Goal: Transaction & Acquisition: Purchase product/service

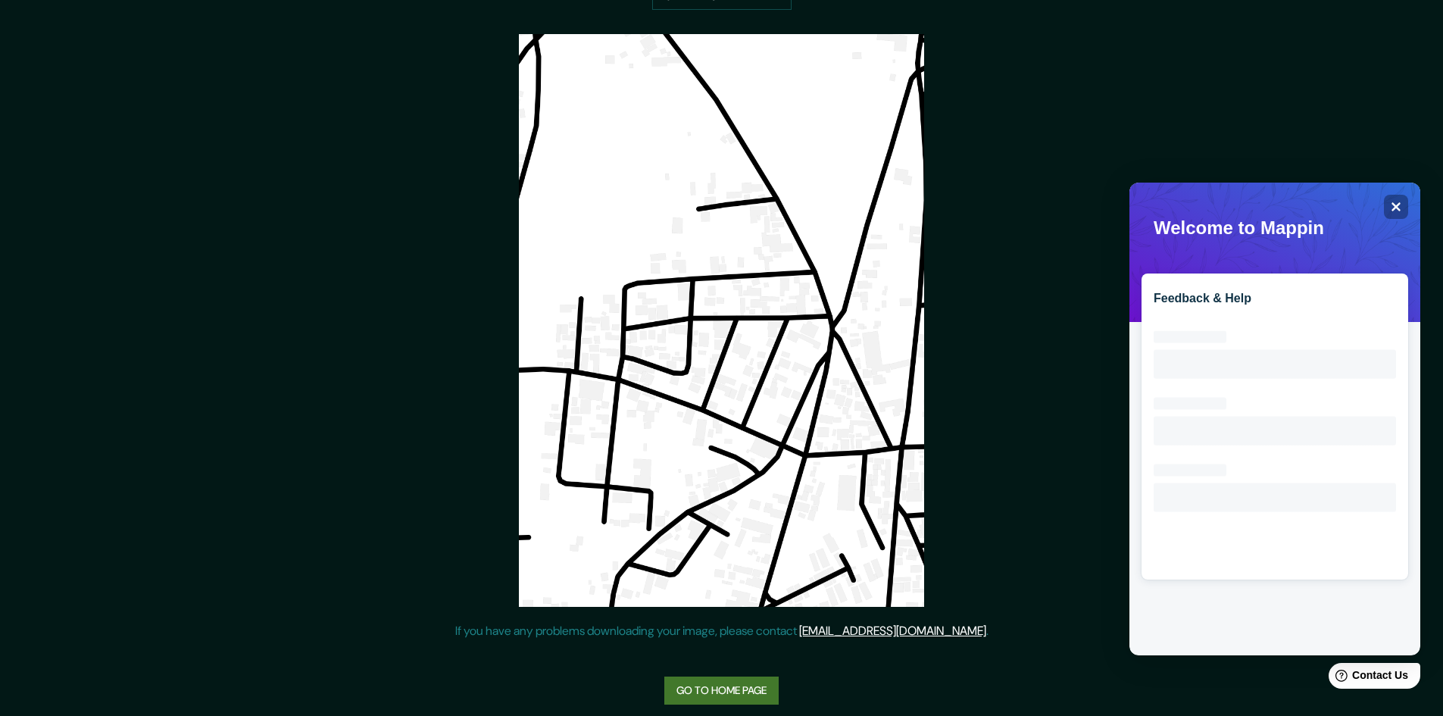
scroll to position [245, 0]
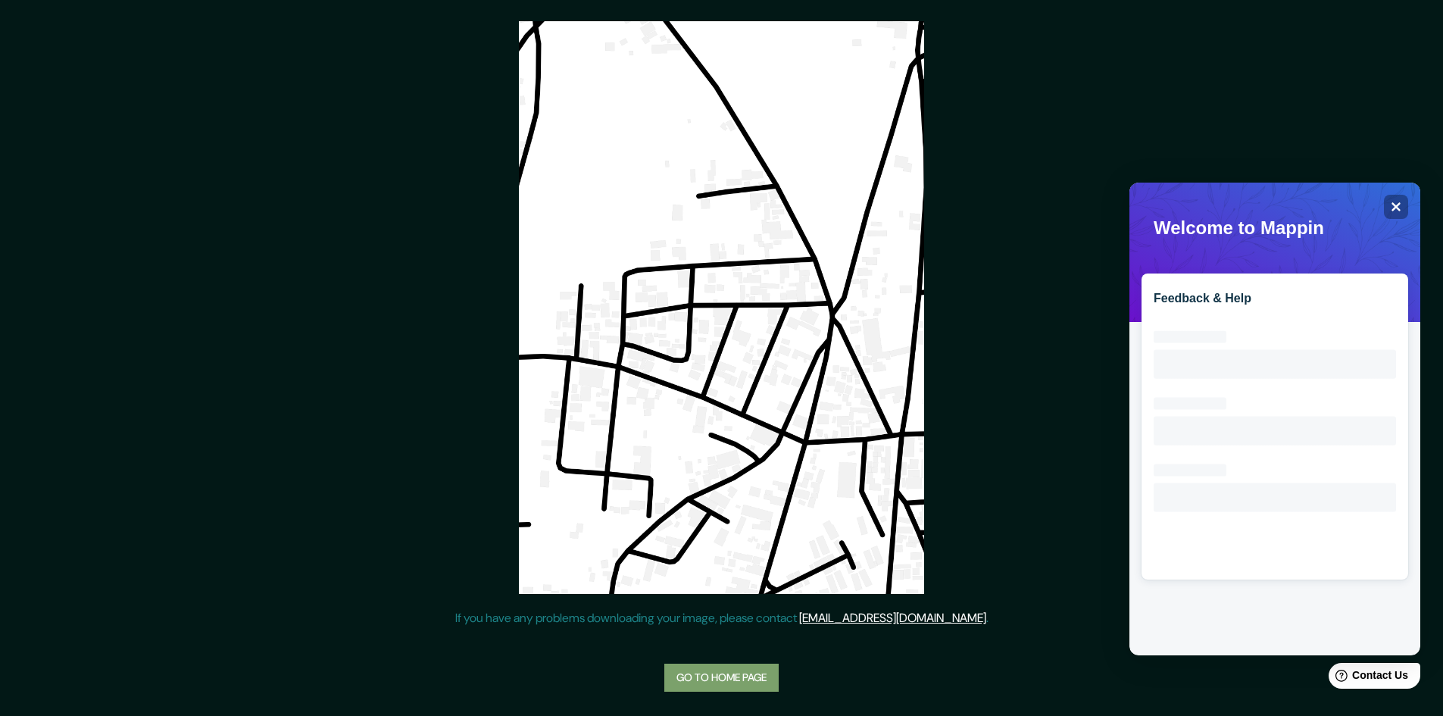
click at [701, 676] on link "Go to home page" at bounding box center [721, 678] width 114 height 28
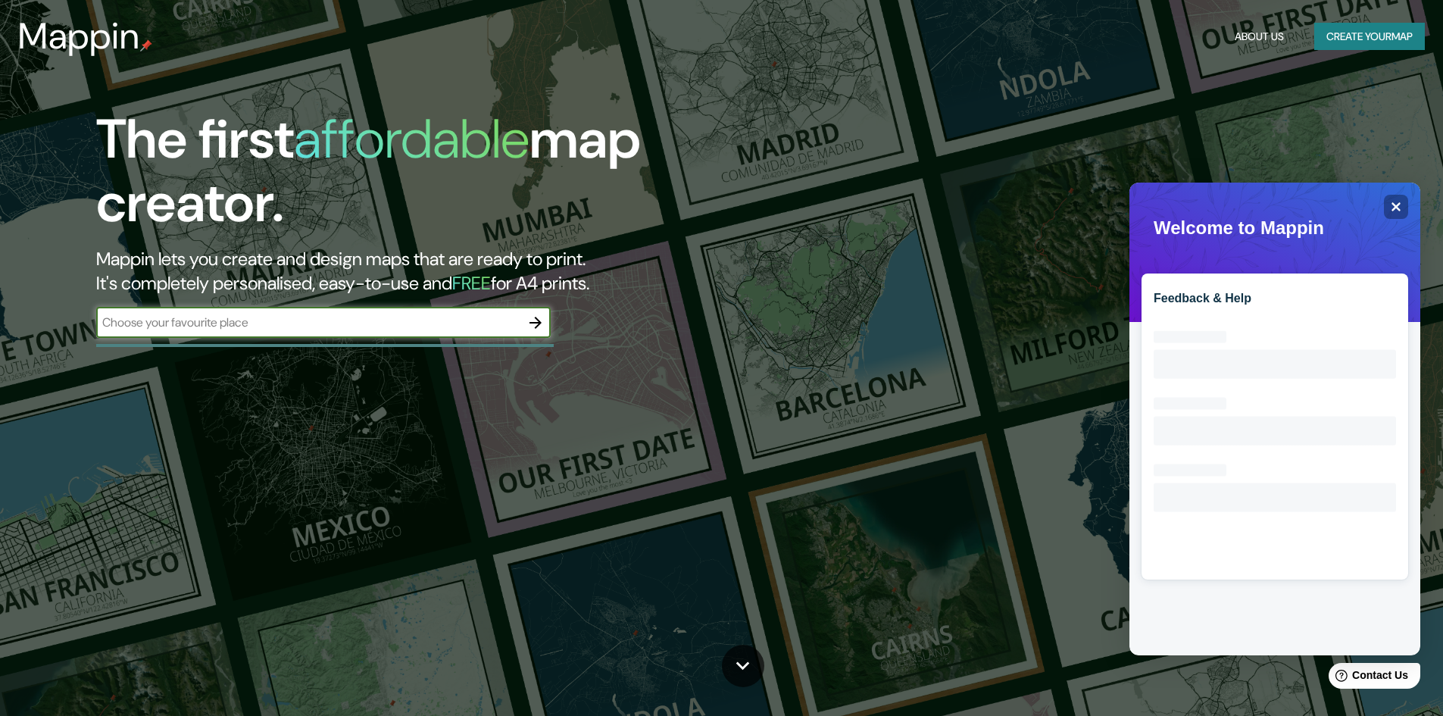
click at [236, 315] on input "text" at bounding box center [308, 322] width 424 height 17
click at [535, 323] on icon "button" at bounding box center [535, 323] width 18 height 18
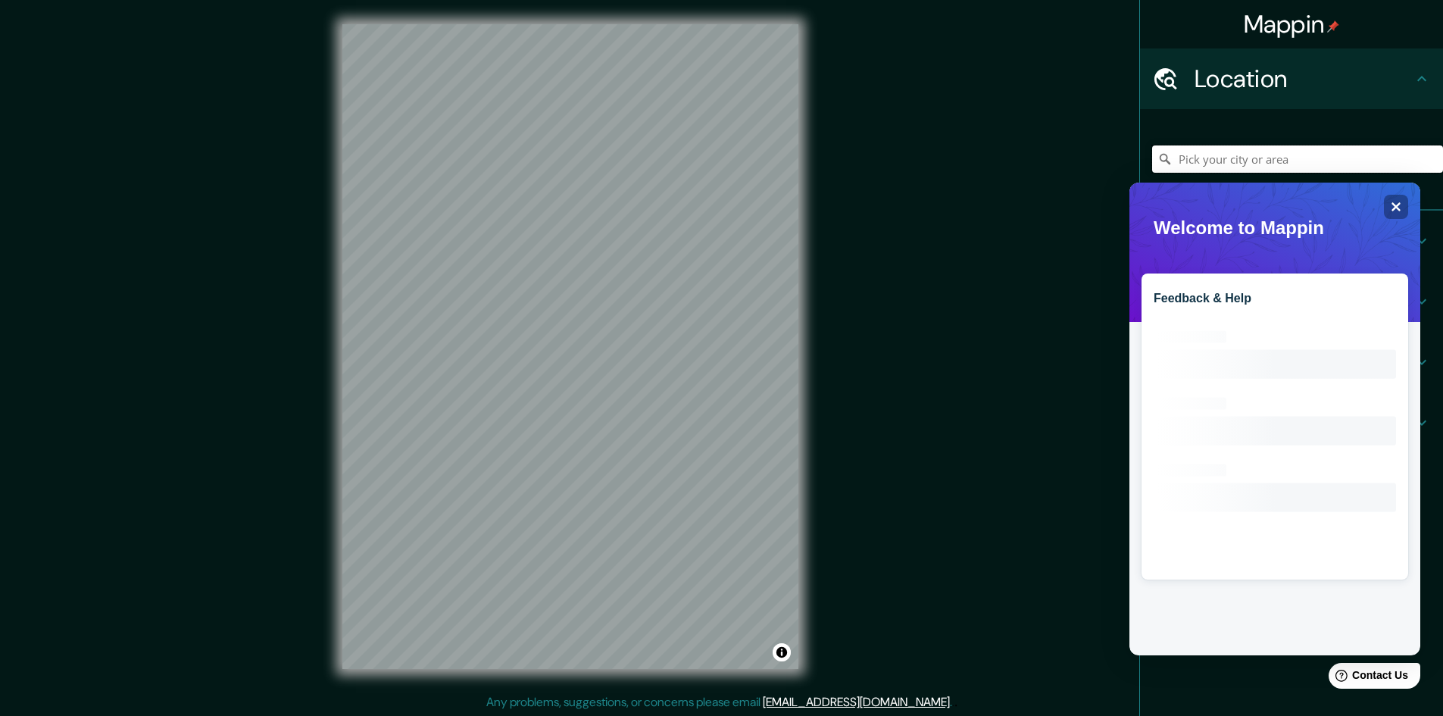
click at [1204, 158] on input "Pick your city or area" at bounding box center [1297, 158] width 291 height 27
click at [1395, 211] on icon "Close" at bounding box center [1395, 206] width 11 height 11
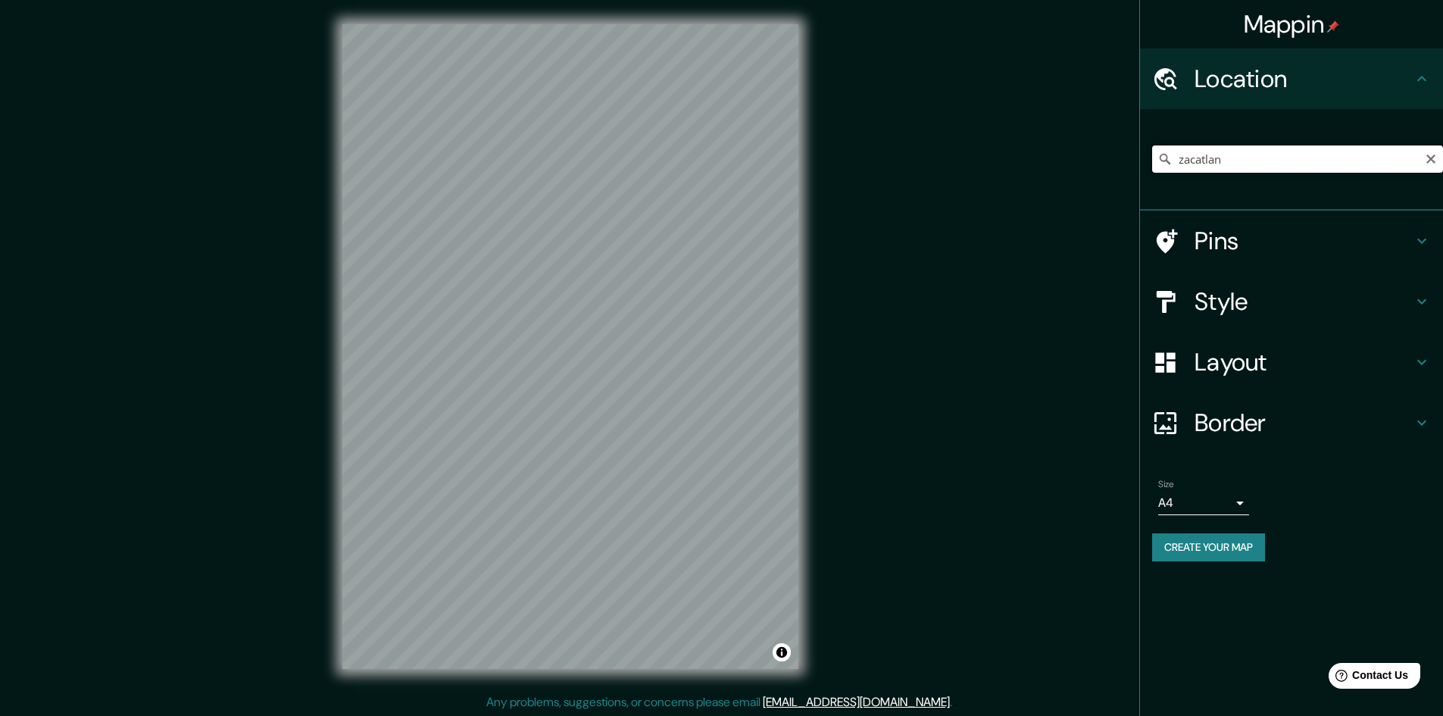
click at [1268, 165] on input "zacatlan" at bounding box center [1297, 158] width 291 height 27
click at [1309, 161] on input "Zacatlán - Chignahuapan, 73310 [GEOGRAPHIC_DATA], [GEOGRAPHIC_DATA], [GEOGRAPHI…" at bounding box center [1297, 158] width 291 height 27
click at [1306, 155] on input "[GEOGRAPHIC_DATA], [GEOGRAPHIC_DATA], 73310, [GEOGRAPHIC_DATA]" at bounding box center [1297, 158] width 291 height 27
type input "[GEOGRAPHIC_DATA], [GEOGRAPHIC_DATA], 73310, [GEOGRAPHIC_DATA]"
